Goal: Task Accomplishment & Management: Complete application form

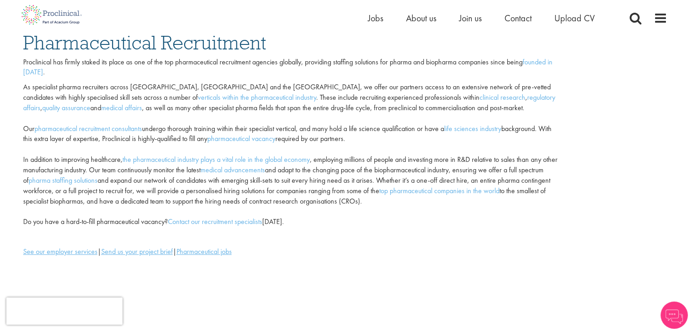
scroll to position [91, 0]
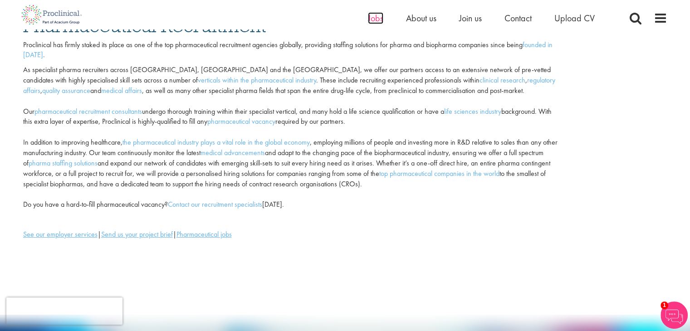
click at [375, 15] on span "Jobs" at bounding box center [375, 18] width 15 height 12
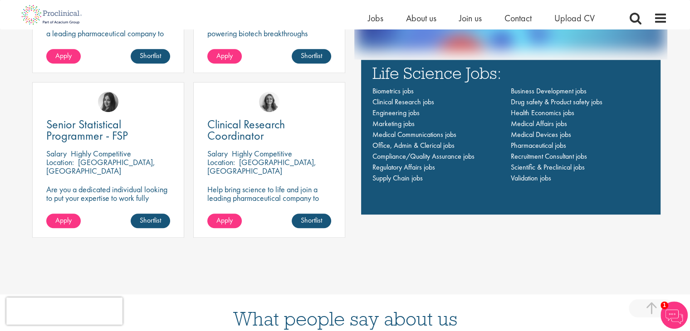
scroll to position [681, 0]
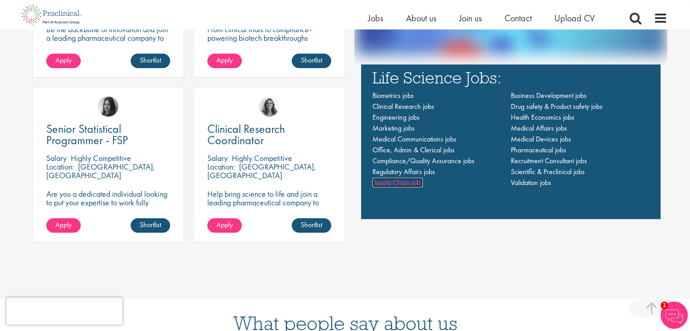
click at [403, 179] on span "Supply Chain jobs" at bounding box center [398, 183] width 50 height 10
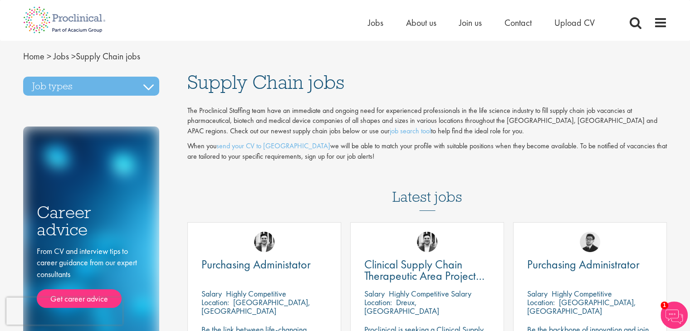
click at [482, 24] on ul "Home Jobs About us Join us Contact Upload CV" at bounding box center [493, 23] width 250 height 14
click at [472, 25] on span "Join us" at bounding box center [470, 23] width 23 height 12
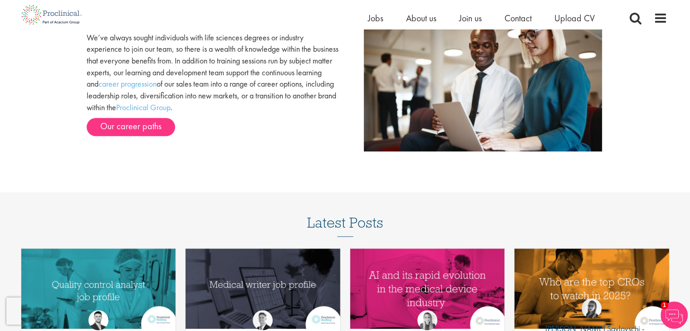
scroll to position [938, 0]
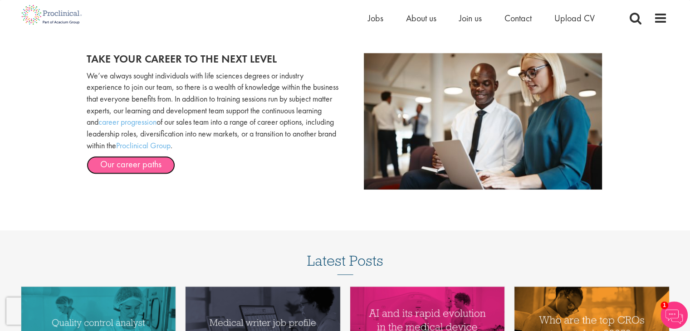
click at [156, 165] on link "Our career paths" at bounding box center [131, 165] width 88 height 18
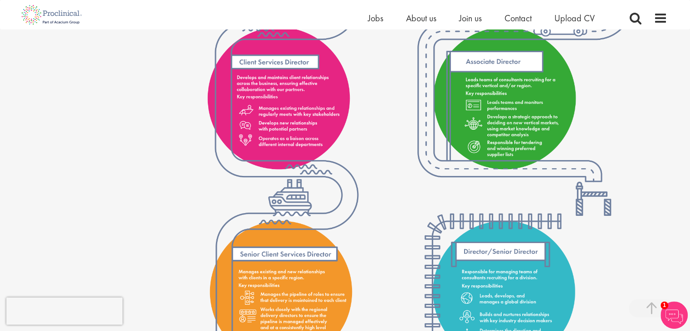
scroll to position [1180, 0]
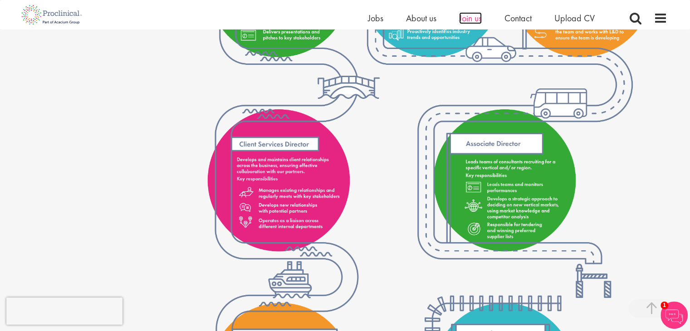
click at [468, 21] on span "Join us" at bounding box center [470, 18] width 23 height 12
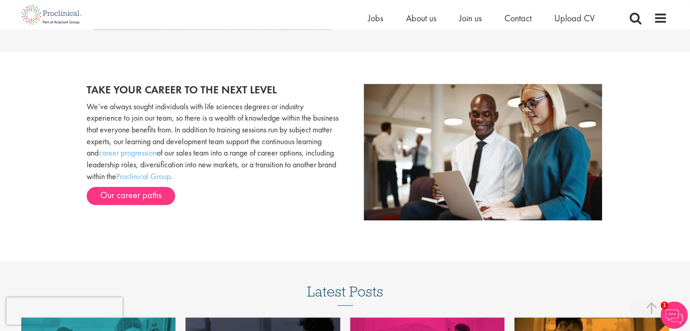
scroll to position [1089, 0]
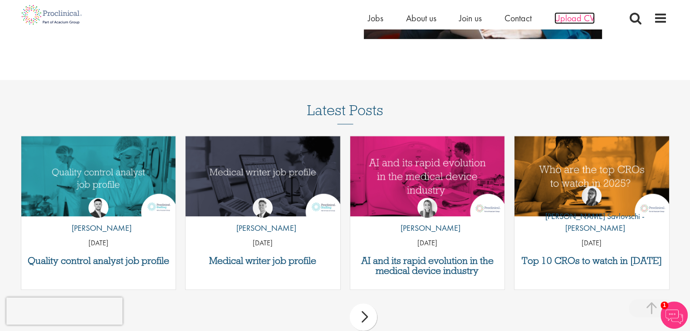
click at [562, 20] on span "Upload CV" at bounding box center [574, 18] width 40 height 12
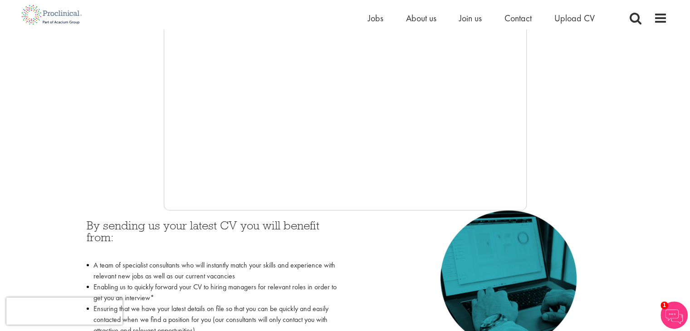
scroll to position [136, 0]
